Goal: Task Accomplishment & Management: Manage account settings

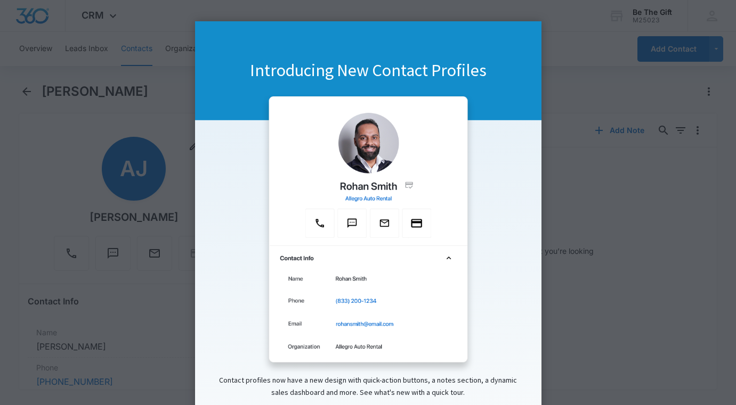
click at [586, 284] on appcues "Introducing New Contact Profiles Contact profiles now have a new design with qu…" at bounding box center [368, 202] width 736 height 405
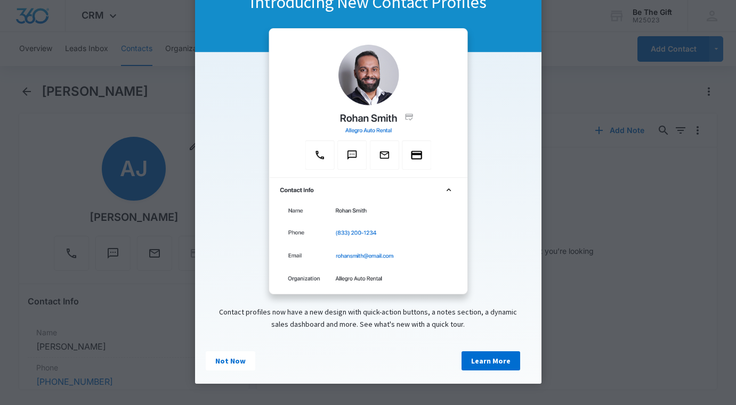
scroll to position [70, 0]
click at [227, 360] on link "Not Now" at bounding box center [231, 361] width 50 height 19
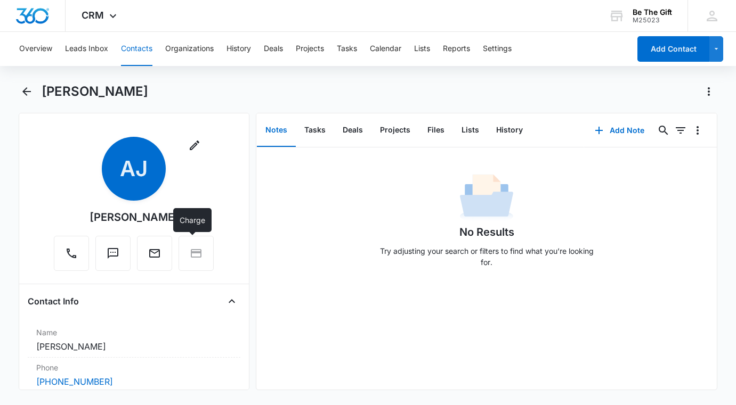
scroll to position [0, 0]
click at [226, 96] on div "[PERSON_NAME]" at bounding box center [380, 91] width 676 height 17
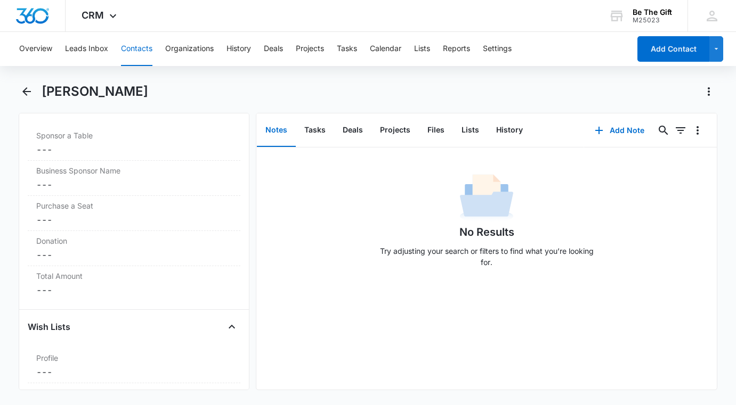
scroll to position [1562, 0]
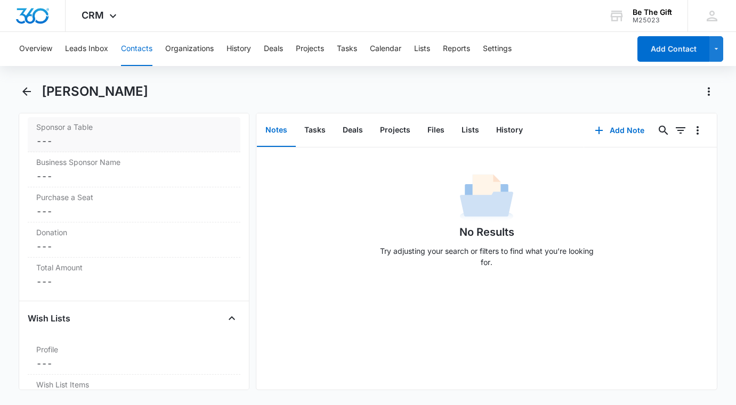
click at [87, 148] on dd "Cancel Save Changes ---" at bounding box center [134, 141] width 196 height 13
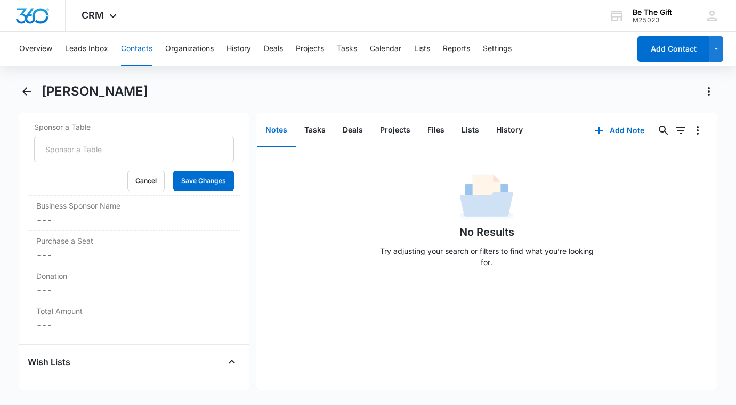
click at [225, 102] on icon "Close" at bounding box center [231, 96] width 13 height 13
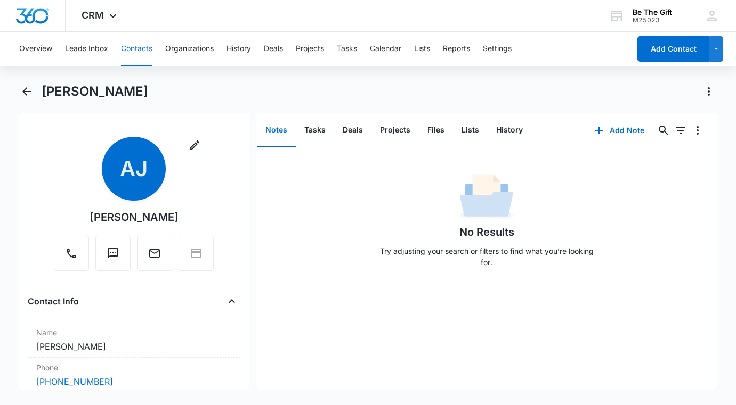
scroll to position [0, 0]
click at [661, 10] on div "Be The Gift" at bounding box center [651, 12] width 39 height 9
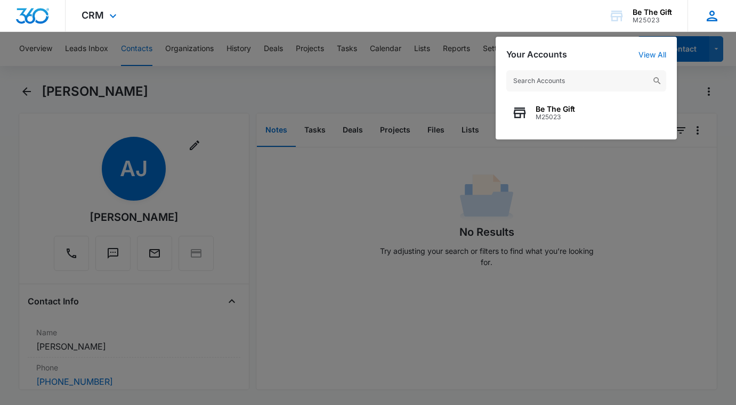
click at [713, 20] on icon at bounding box center [711, 16] width 11 height 11
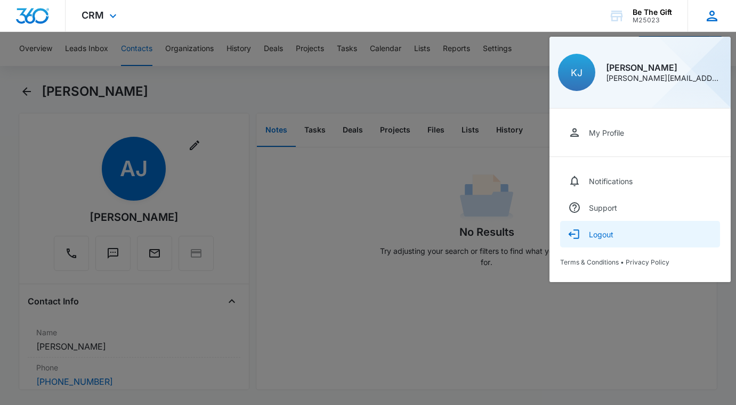
click at [594, 238] on div "Logout" at bounding box center [601, 234] width 25 height 9
